Goal: Task Accomplishment & Management: Manage account settings

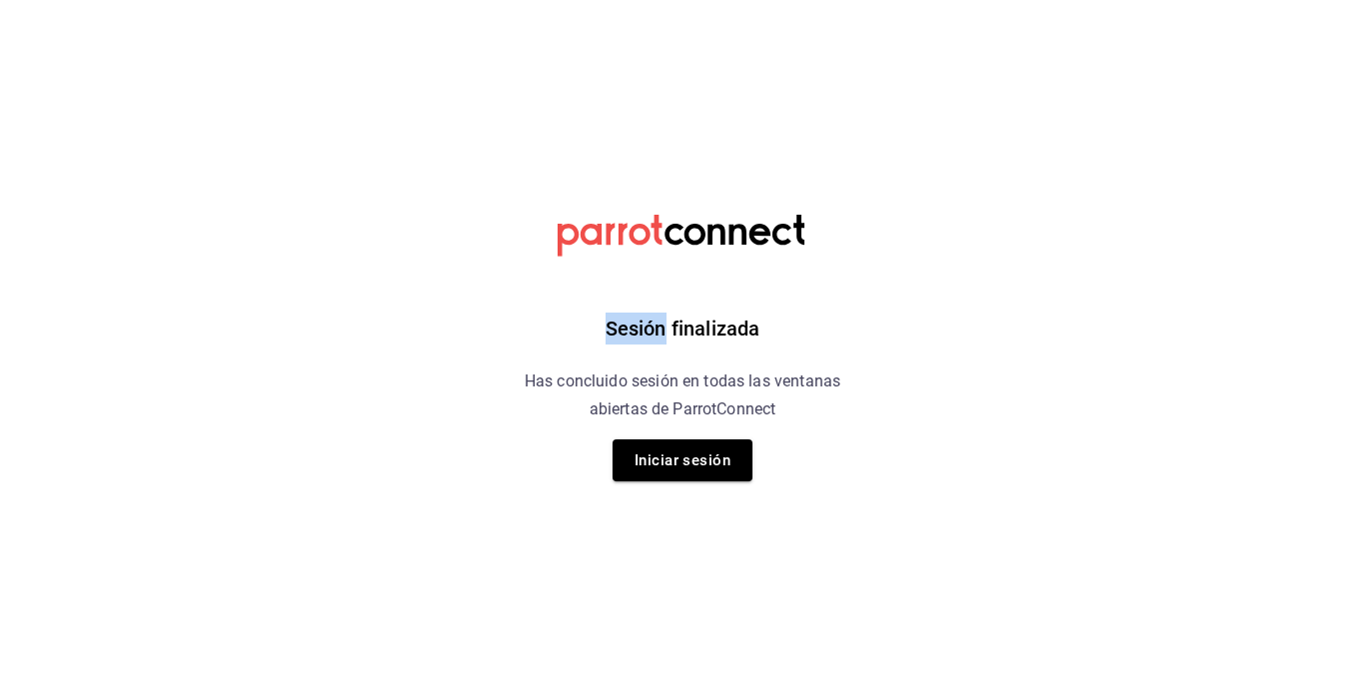
click at [681, 0] on html "Sesión finalizada Has concluido sesión en todas las ventanas abiertas de Parrot…" at bounding box center [682, 0] width 1365 height 0
click at [651, 472] on button "Iniciar sesión" at bounding box center [682, 461] width 140 height 42
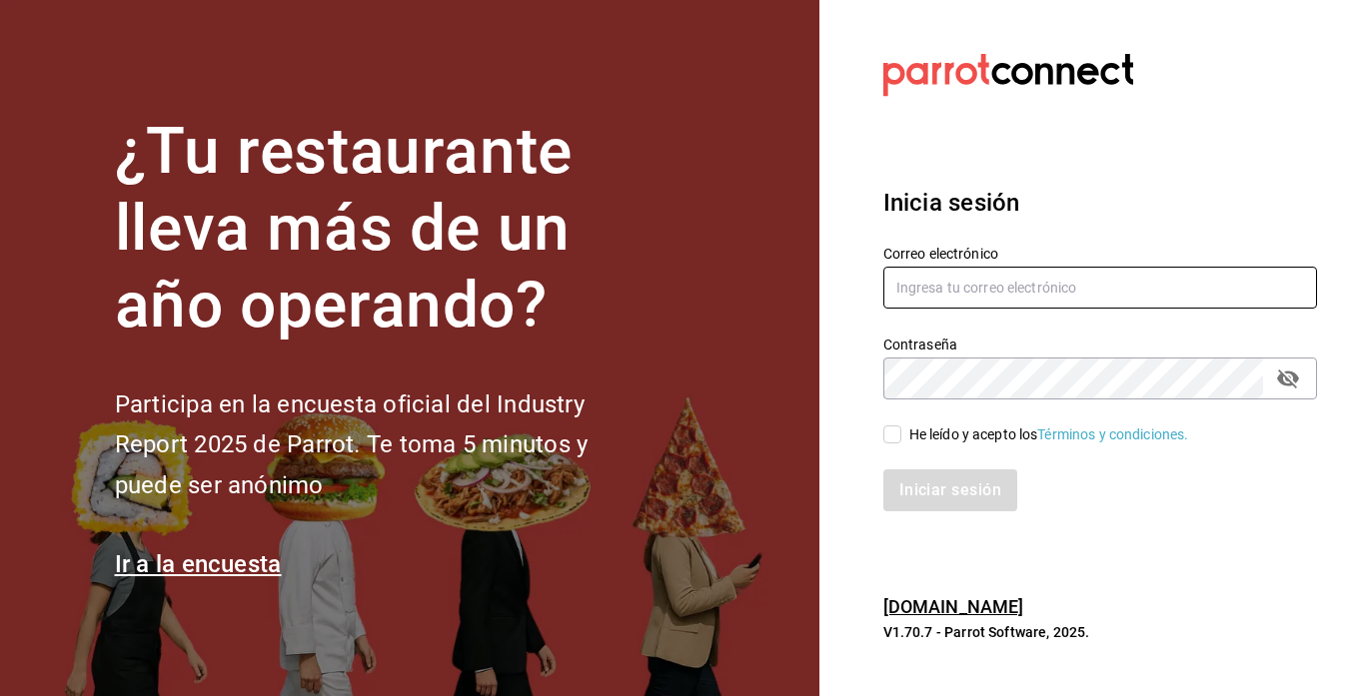
type input "rawrburger@hotmail.com"
click at [681, 438] on input "He leído y acepto los Términos y condiciones." at bounding box center [892, 435] width 18 height 18
checkbox input "true"
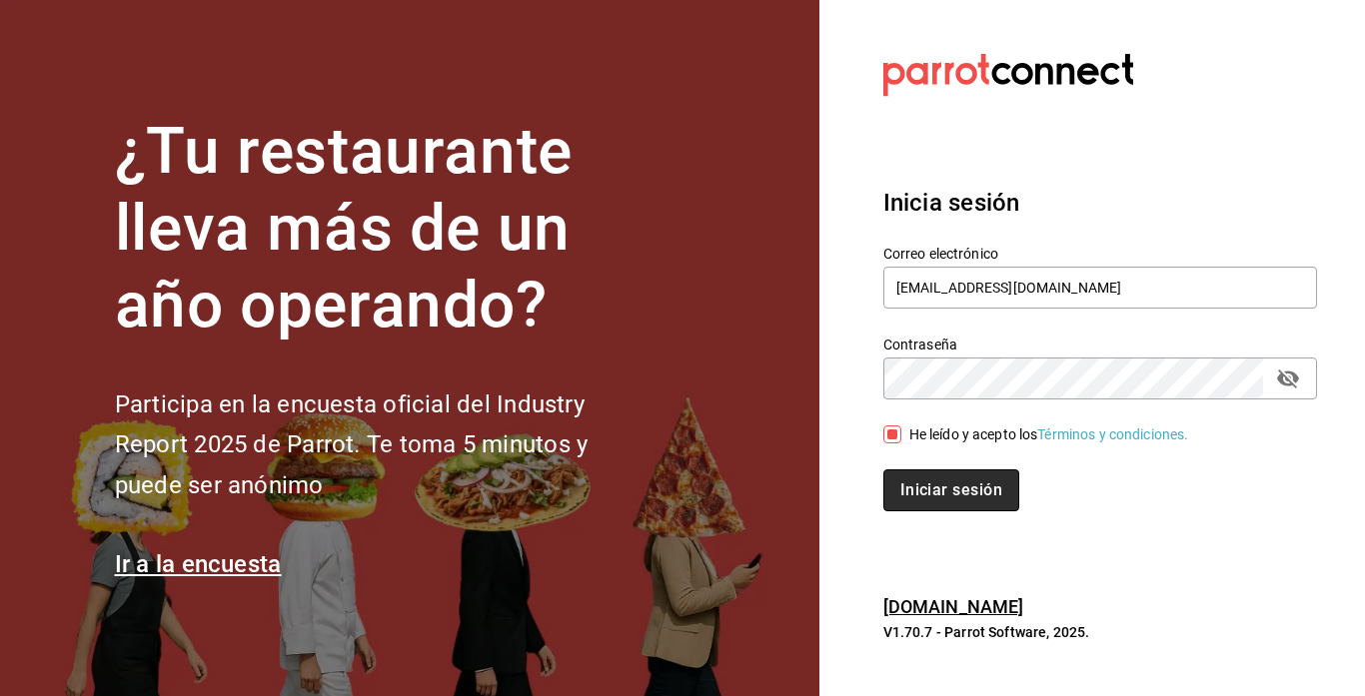
click at [681, 485] on button "Iniciar sesión" at bounding box center [951, 491] width 136 height 42
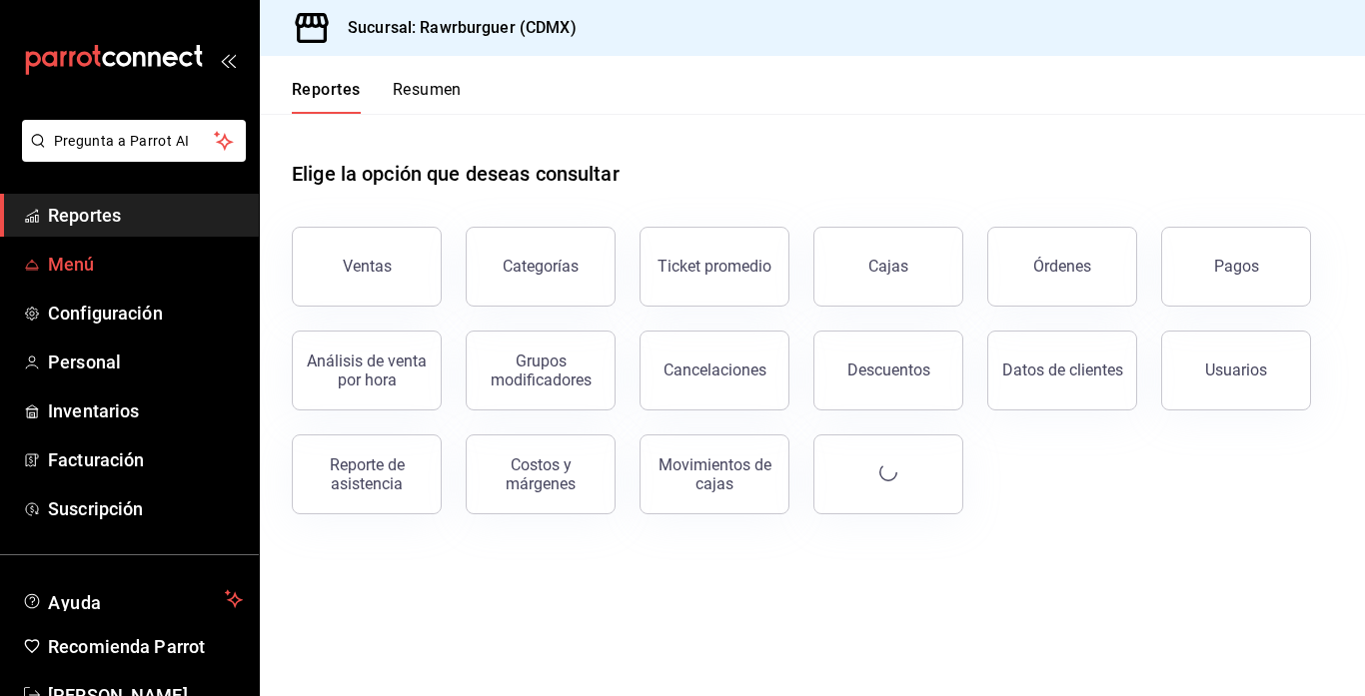
click at [60, 267] on span "Menú" at bounding box center [145, 264] width 195 height 27
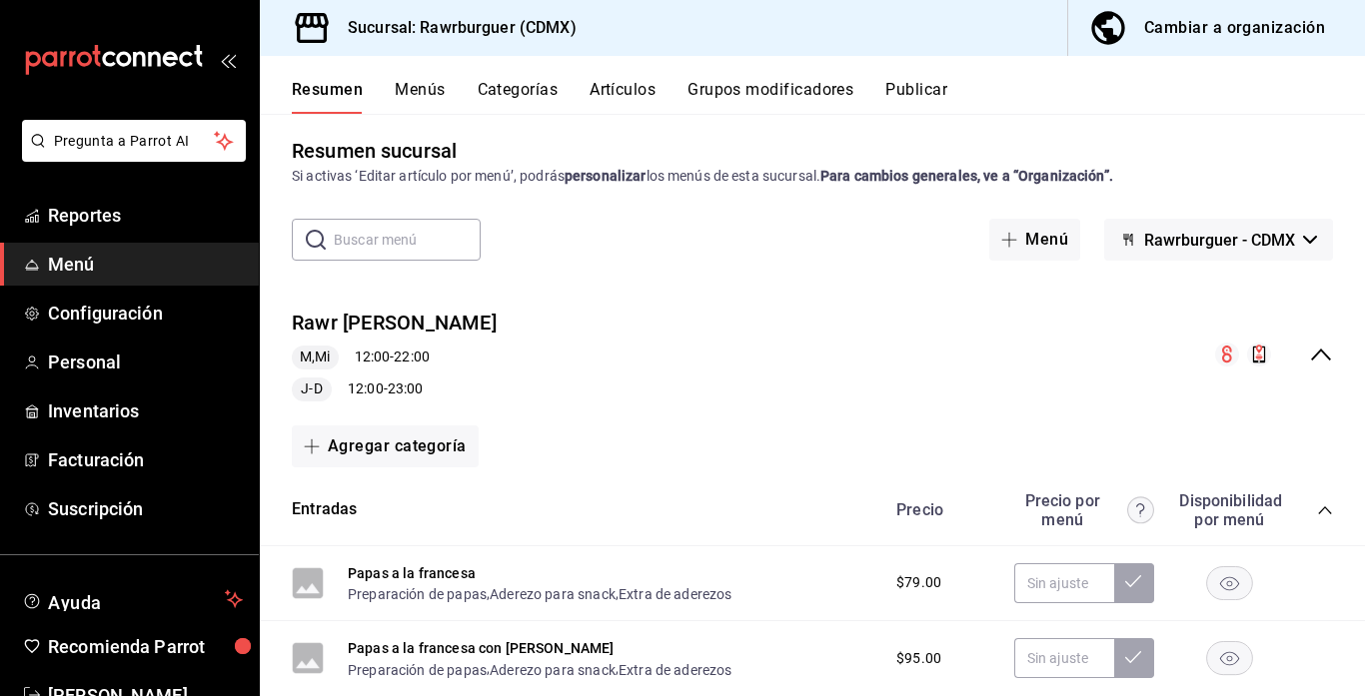
scroll to position [55, 0]
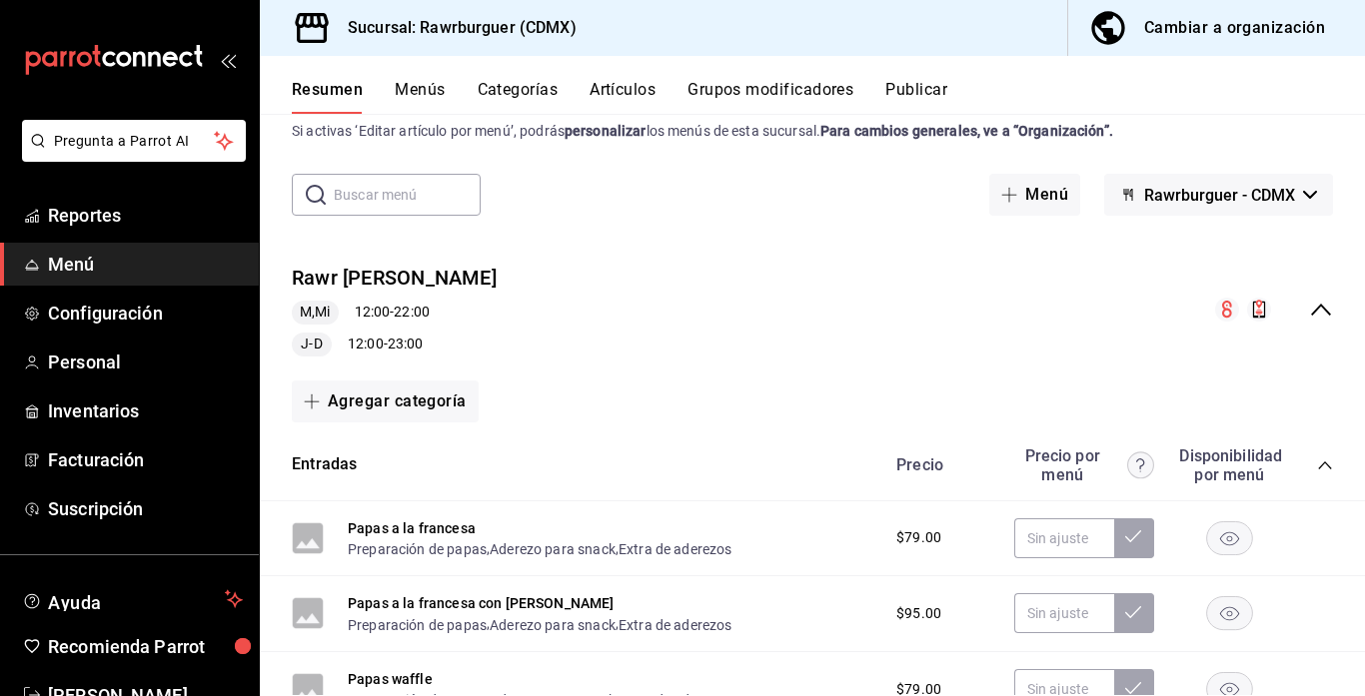
click at [1323, 314] on icon "collapse-menu-row" at bounding box center [1321, 310] width 24 height 24
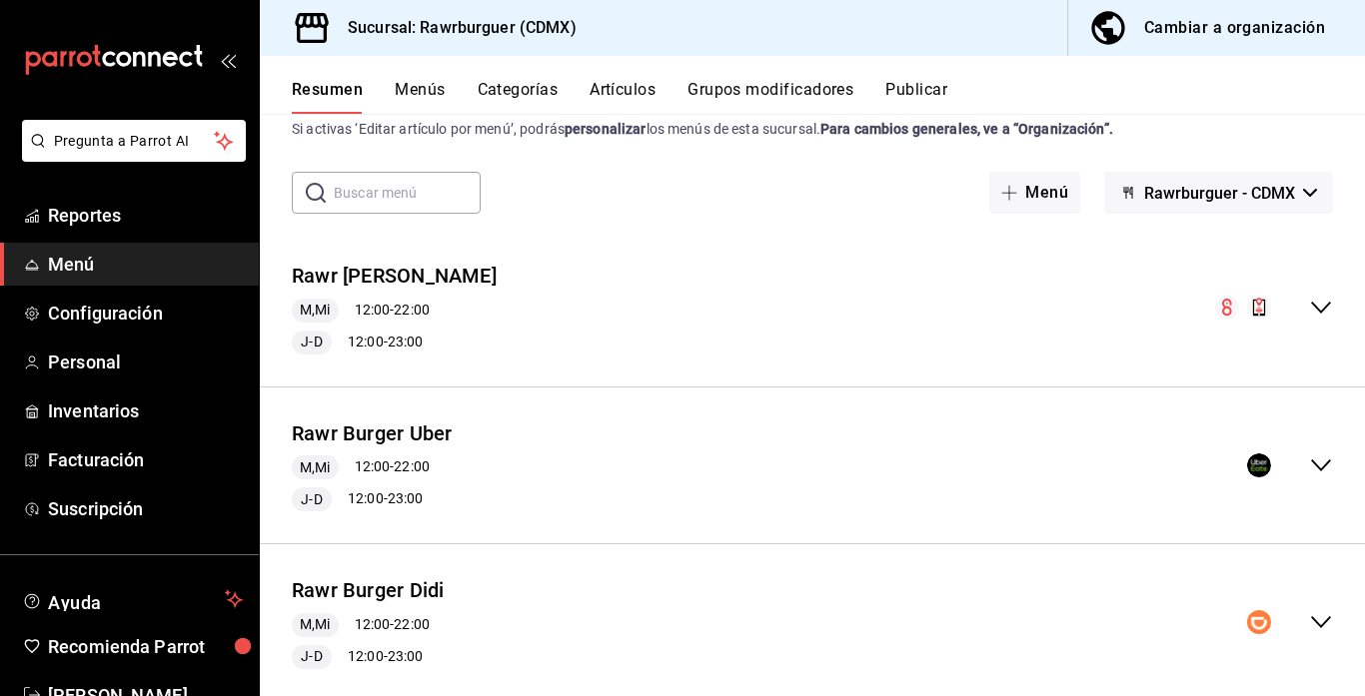
scroll to position [0, 0]
